Goal: Find specific page/section: Find specific page/section

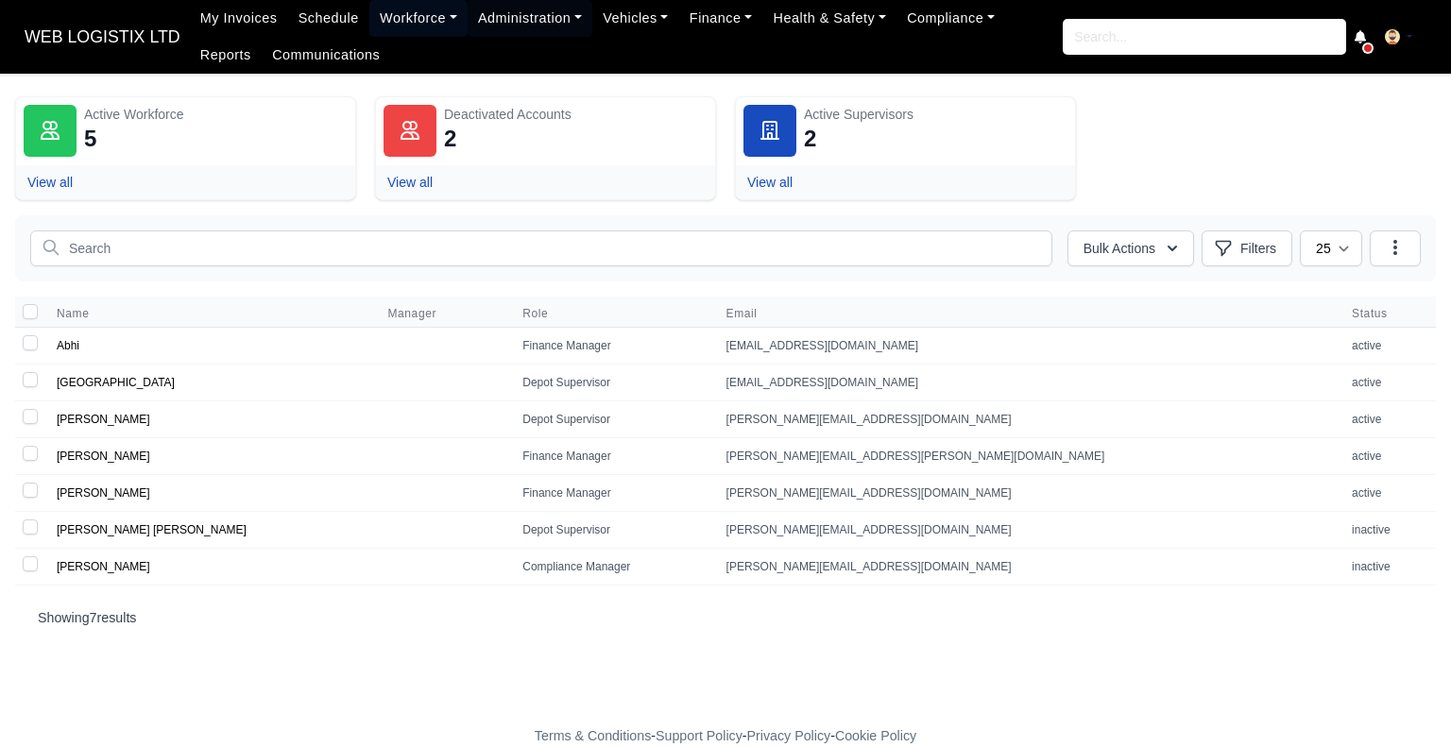
click at [392, 15] on link "Workforce" at bounding box center [418, 18] width 98 height 37
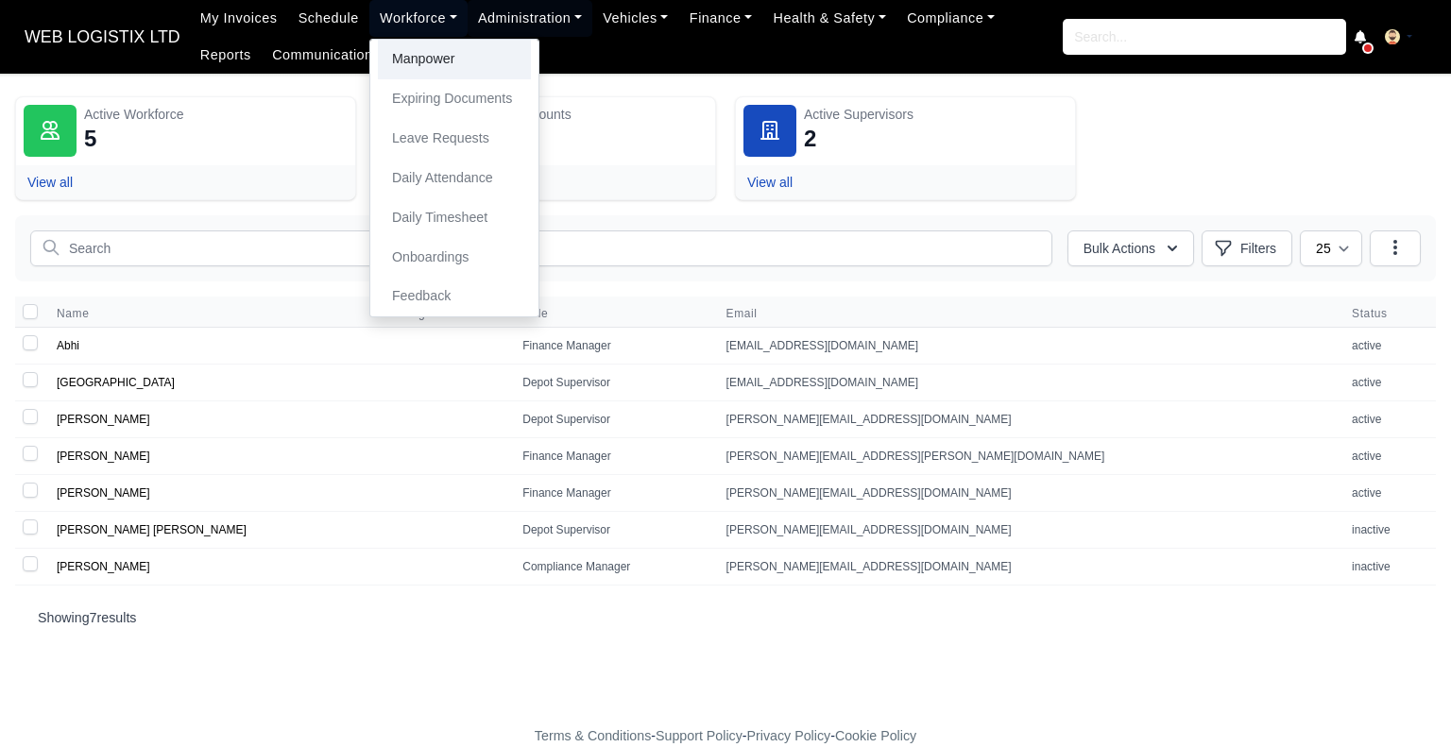
click at [422, 56] on link "Manpower" at bounding box center [454, 60] width 153 height 40
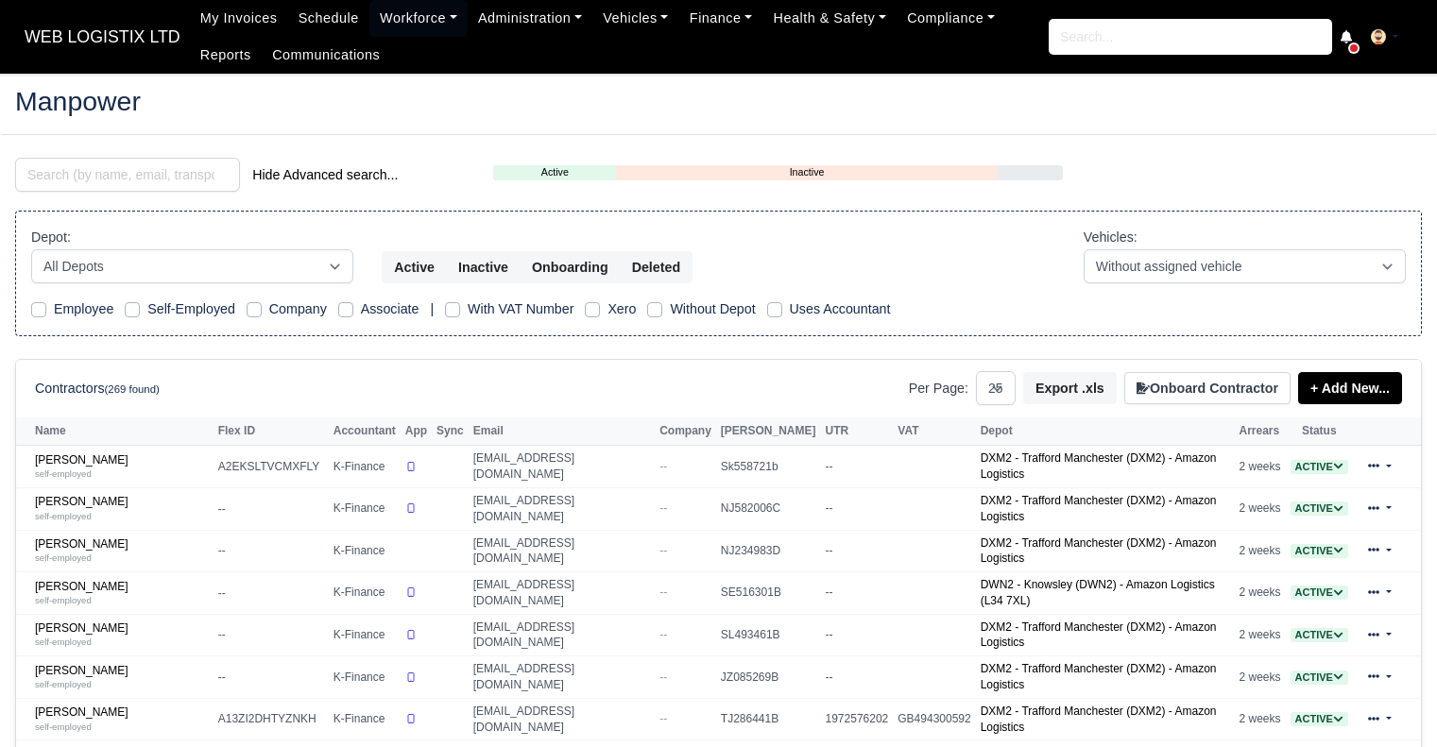
select select "25"
click at [209, 165] on input "search" at bounding box center [127, 175] width 225 height 34
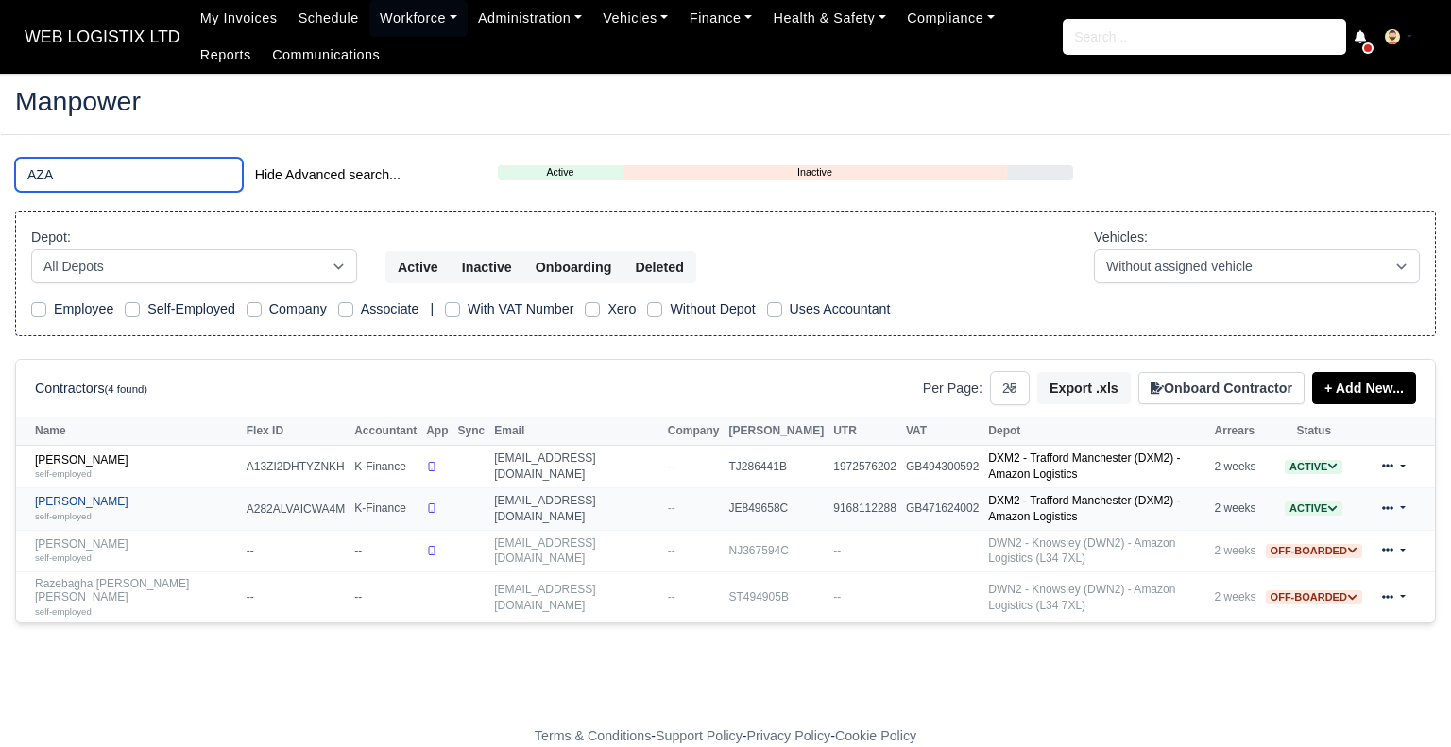
type input "AZA"
click at [64, 511] on small "self-employed" at bounding box center [63, 516] width 57 height 10
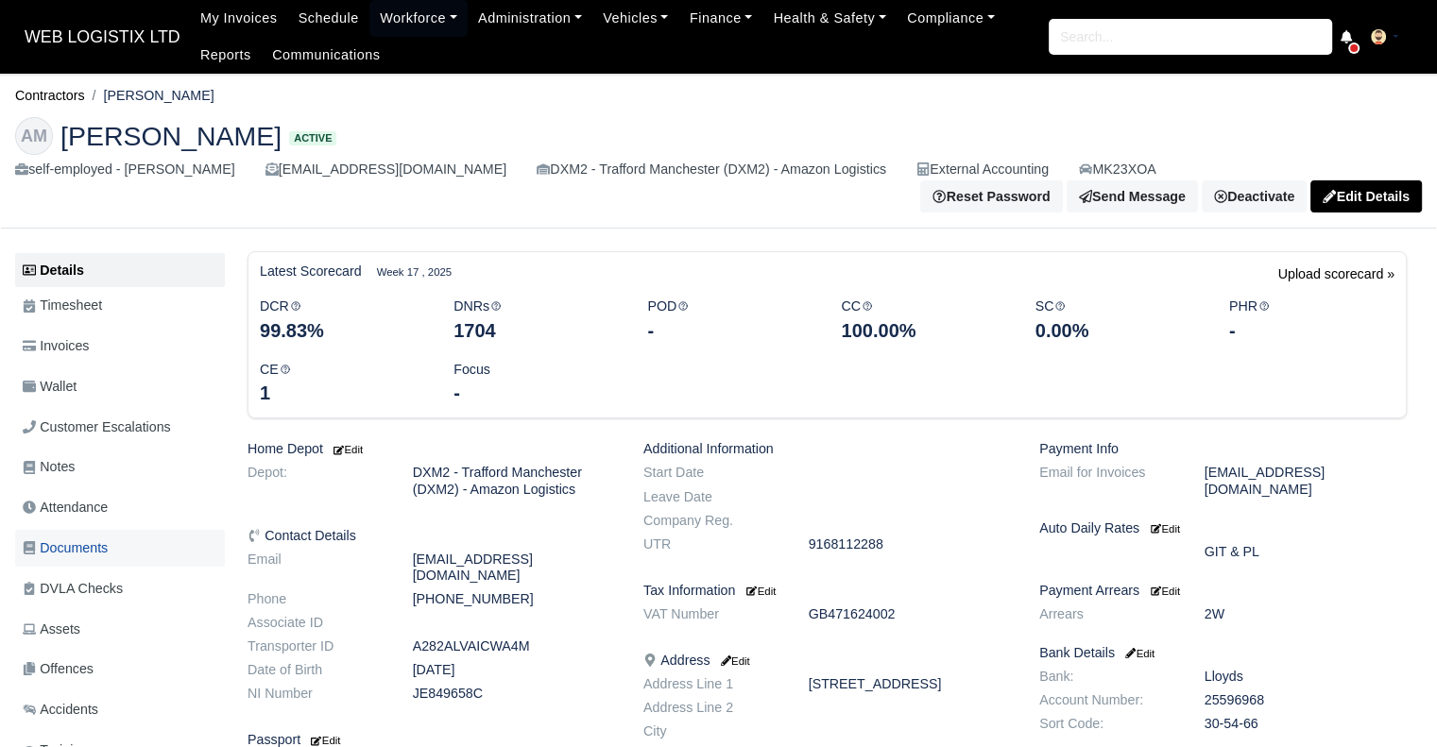
click at [111, 537] on link "Documents" at bounding box center [120, 548] width 210 height 37
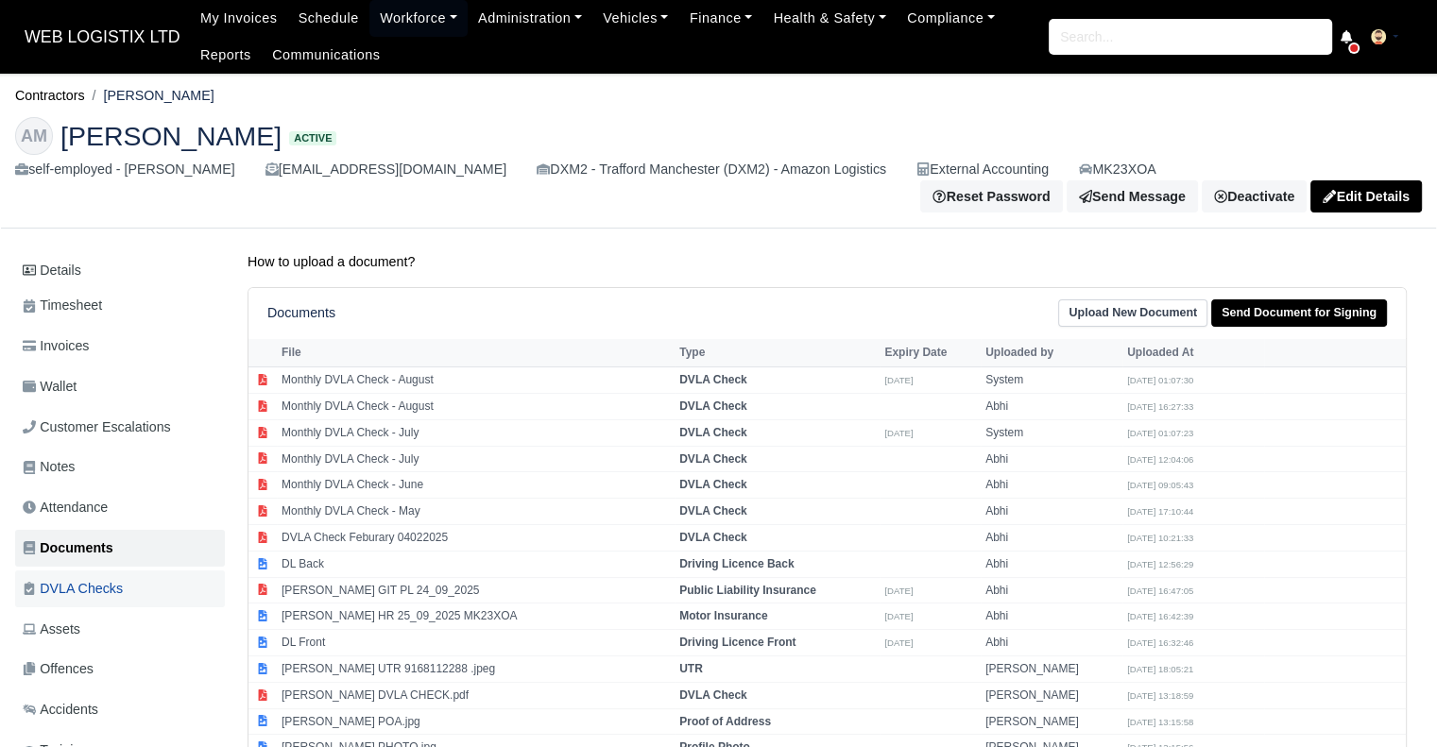
click at [110, 578] on span "DVLA Checks" at bounding box center [73, 589] width 100 height 22
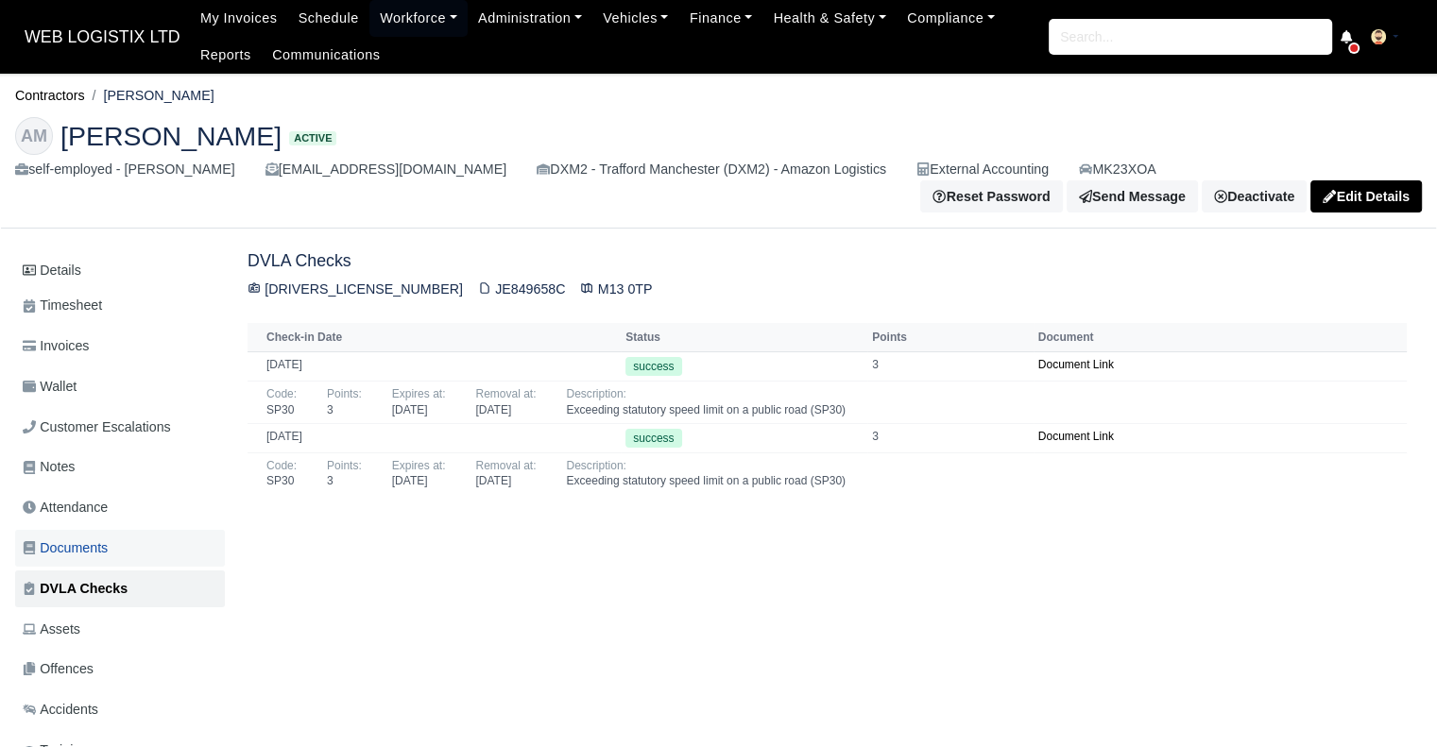
click at [114, 532] on link "Documents" at bounding box center [120, 548] width 210 height 37
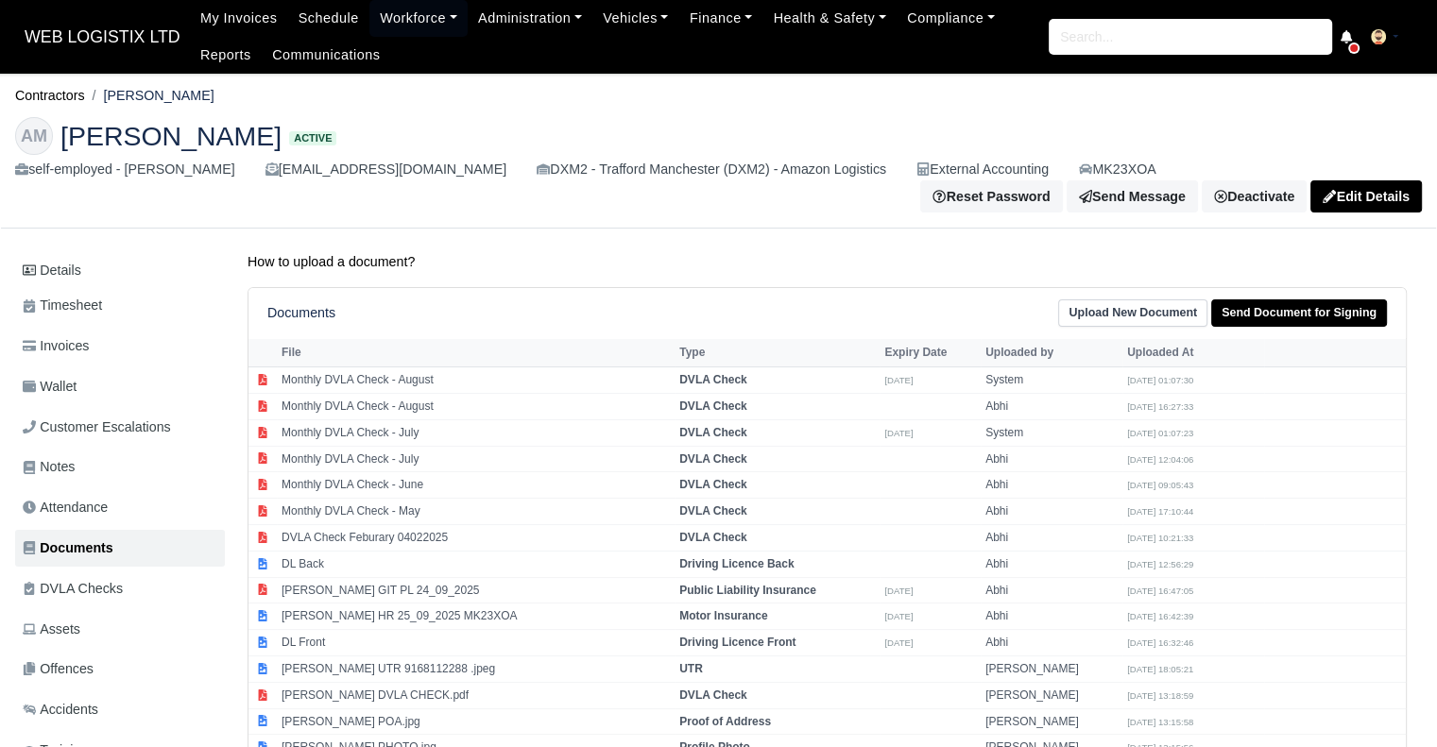
click at [121, 578] on span "DVLA Checks" at bounding box center [73, 589] width 100 height 22
